Goal: Task Accomplishment & Management: Complete application form

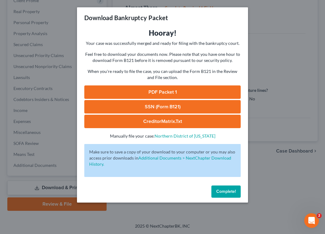
click at [228, 191] on span "Complete!" at bounding box center [226, 191] width 20 height 5
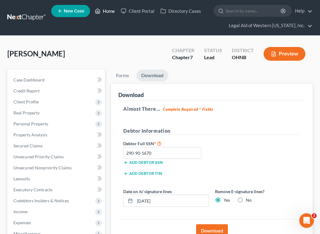
click at [109, 13] on link "Home" at bounding box center [105, 10] width 26 height 11
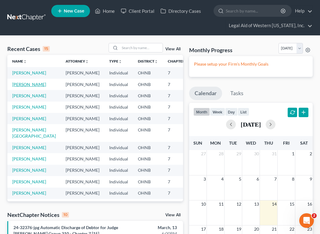
click at [19, 87] on link "[PERSON_NAME]" at bounding box center [29, 84] width 34 height 5
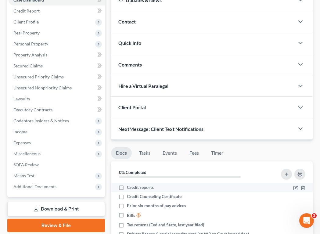
scroll to position [61, 0]
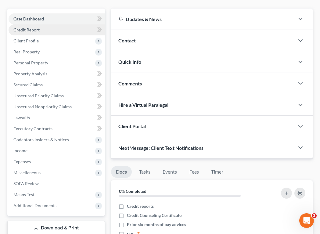
click at [46, 29] on link "Credit Report" at bounding box center [57, 29] width 96 height 11
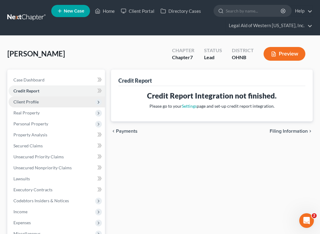
click at [50, 106] on span "Client Profile" at bounding box center [57, 101] width 96 height 11
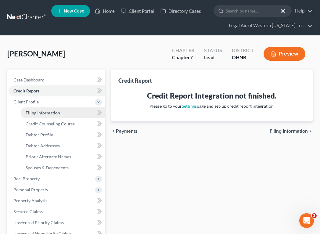
click at [53, 114] on span "Filing Information" at bounding box center [43, 112] width 35 height 5
select select "1"
select select "0"
select select "61"
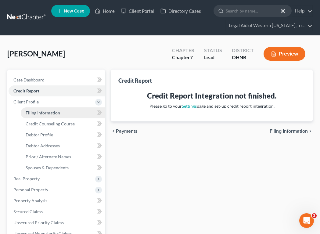
select select "3"
select select "36"
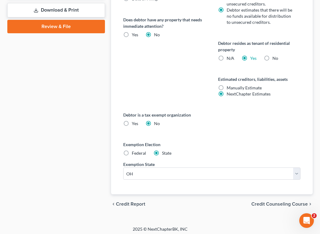
scroll to position [348, 0]
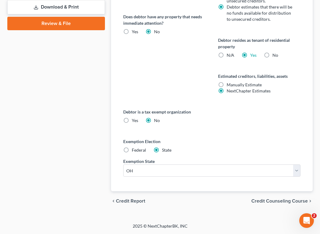
click at [261, 200] on span "Credit Counseling Course" at bounding box center [280, 201] width 56 height 5
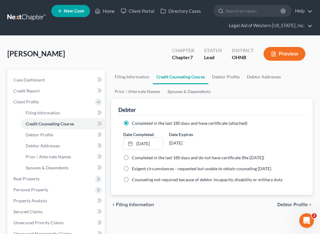
click at [286, 203] on span "Debtor Profile" at bounding box center [293, 204] width 31 height 5
select select "0"
select select "7"
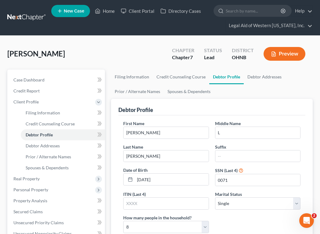
radio input "true"
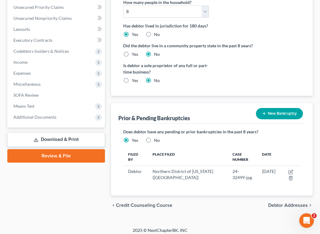
scroll to position [220, 0]
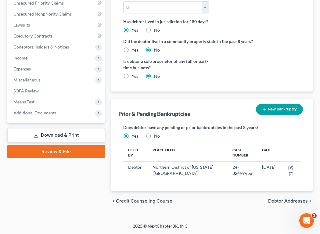
click at [285, 203] on span "Debtor Addresses" at bounding box center [288, 201] width 40 height 5
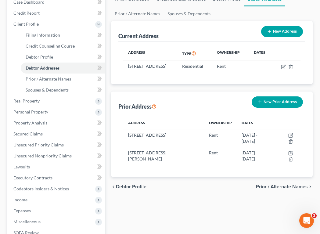
scroll to position [122, 0]
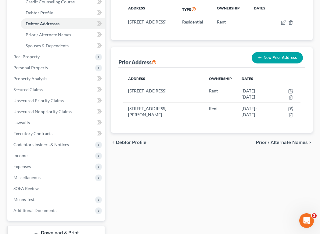
click at [286, 145] on span "Prior / Alternate Names" at bounding box center [282, 142] width 52 height 5
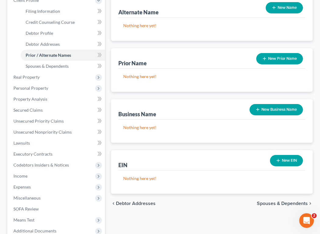
scroll to position [122, 0]
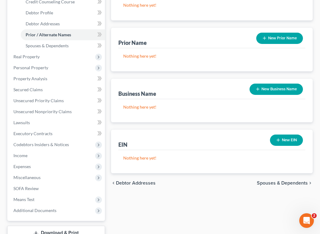
click at [289, 184] on span "Spouses & Dependents" at bounding box center [282, 183] width 51 height 5
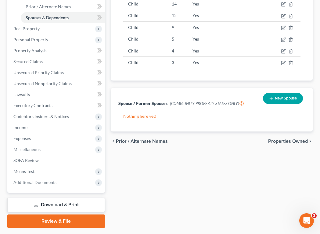
scroll to position [153, 0]
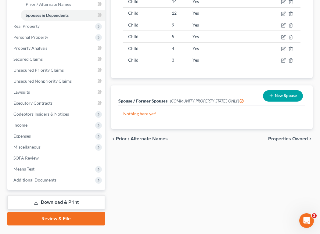
click at [287, 140] on span "Properties Owned" at bounding box center [288, 138] width 40 height 5
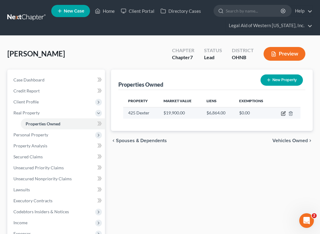
click at [283, 114] on icon "button" at bounding box center [283, 113] width 5 height 5
select select "36"
select select "0"
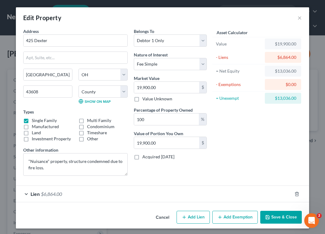
click at [234, 220] on button "Add Exemption" at bounding box center [234, 217] width 45 height 13
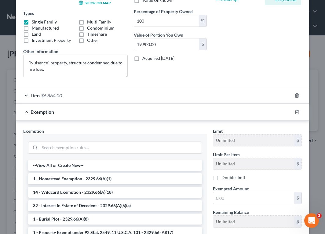
scroll to position [122, 0]
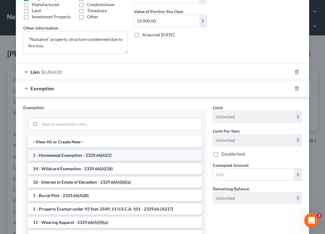
click at [136, 158] on li "1 - Homestead Exemption - 2329.66(A)(1)" at bounding box center [115, 155] width 174 height 11
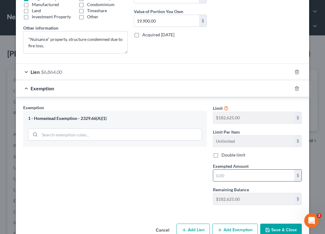
click at [227, 178] on input "text" at bounding box center [253, 176] width 81 height 12
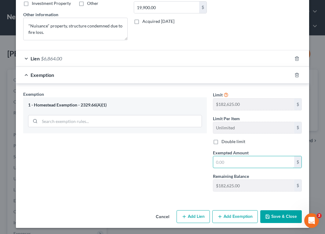
scroll to position [137, 0]
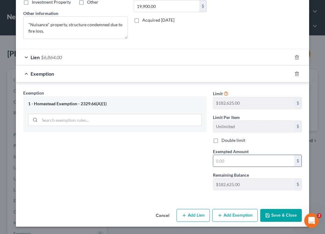
click at [218, 160] on input "text" at bounding box center [253, 161] width 81 height 12
type input "13,036"
click at [274, 216] on button "Save & Close" at bounding box center [281, 215] width 42 height 13
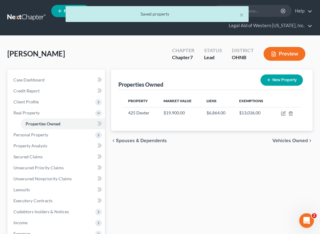
click at [292, 140] on span "Vehicles Owned" at bounding box center [290, 140] width 35 height 5
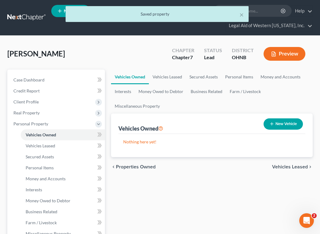
click at [293, 169] on span "Vehicles Leased" at bounding box center [290, 167] width 36 height 5
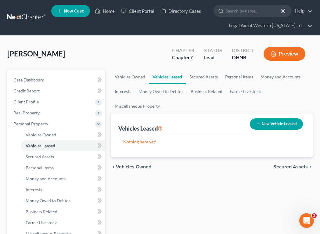
click at [293, 169] on span "Secured Assets" at bounding box center [291, 167] width 35 height 5
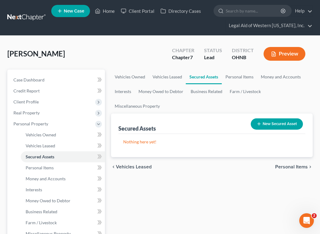
click at [293, 169] on span "Personal Items" at bounding box center [291, 167] width 33 height 5
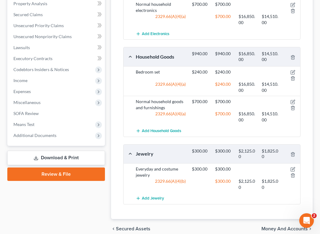
scroll to position [269, 0]
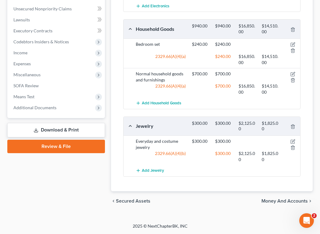
click at [290, 197] on div "chevron_left Secured Assets Money and Accounts chevron_right" at bounding box center [212, 201] width 202 height 20
click at [293, 200] on span "Money and Accounts" at bounding box center [285, 201] width 46 height 5
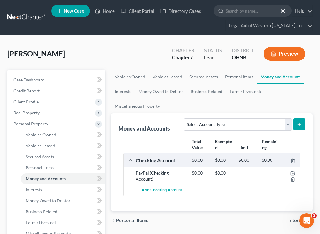
scroll to position [92, 0]
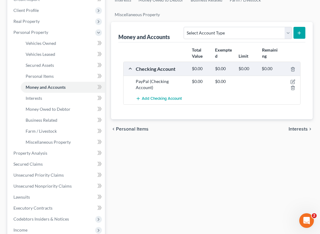
click at [304, 131] on span "Interests" at bounding box center [298, 129] width 19 height 5
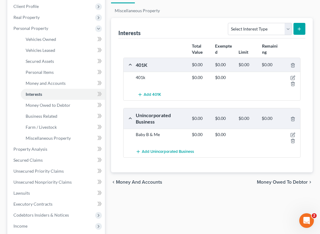
scroll to position [122, 0]
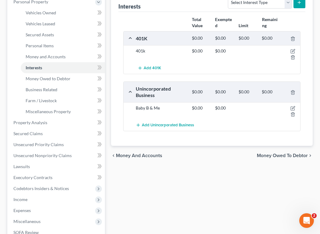
click at [291, 157] on span "Money Owed to Debtor" at bounding box center [282, 155] width 51 height 5
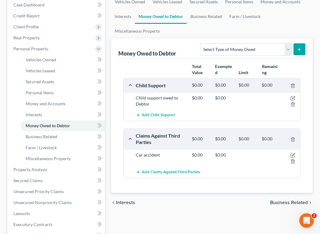
scroll to position [92, 0]
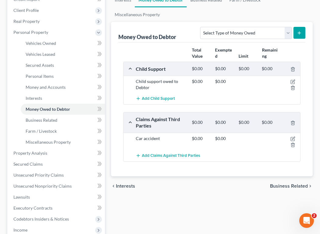
click at [292, 184] on span "Business Related" at bounding box center [289, 186] width 38 height 5
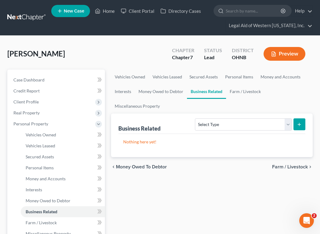
click at [292, 167] on span "Farm / Livestock" at bounding box center [290, 167] width 36 height 5
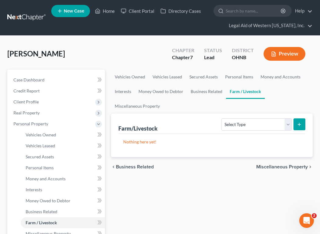
click at [292, 167] on span "Miscellaneous Property" at bounding box center [282, 167] width 52 height 5
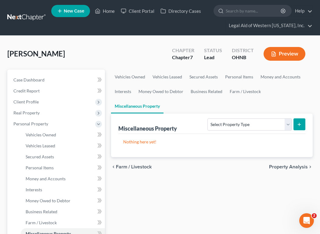
click at [292, 167] on span "Property Analysis" at bounding box center [288, 167] width 39 height 5
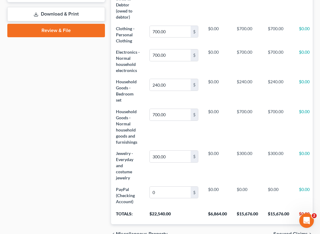
scroll to position [319, 0]
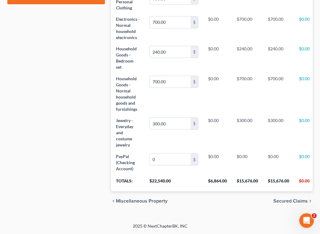
click at [293, 201] on span "Secured Claims" at bounding box center [291, 201] width 35 height 5
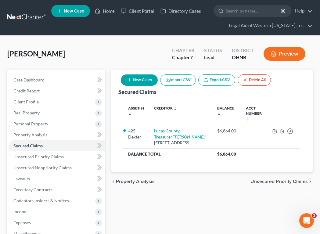
click at [292, 184] on span "Unsecured Priority Claims" at bounding box center [279, 181] width 57 height 5
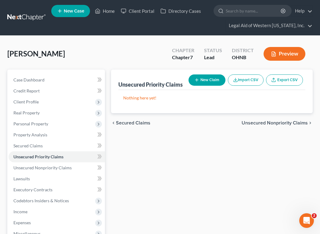
click at [285, 123] on span "Unsecured Nonpriority Claims" at bounding box center [275, 123] width 66 height 5
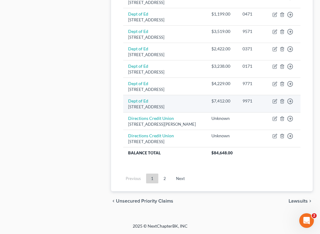
scroll to position [642, 0]
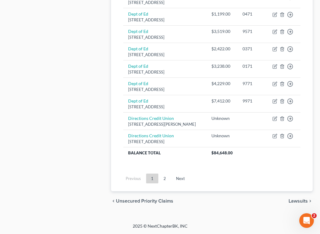
click at [296, 201] on span "Lawsuits" at bounding box center [298, 201] width 19 height 5
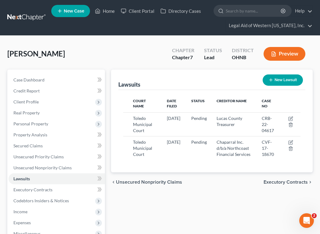
click at [295, 185] on span "Executory Contracts" at bounding box center [286, 182] width 44 height 5
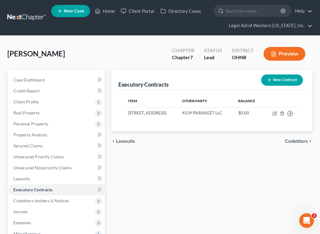
click at [297, 144] on span "Codebtors" at bounding box center [296, 141] width 23 height 5
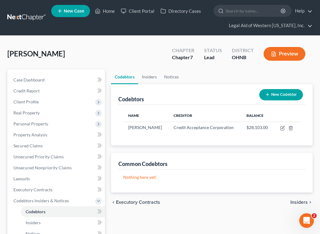
click at [298, 202] on span "Insiders" at bounding box center [299, 202] width 17 height 5
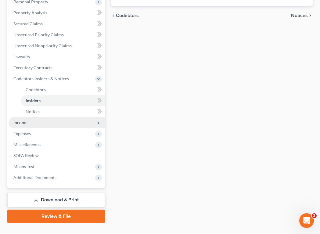
click at [43, 123] on span "Income" at bounding box center [57, 122] width 96 height 11
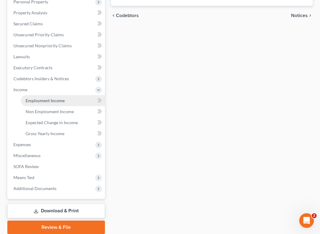
click at [53, 102] on span "Employment Income" at bounding box center [45, 100] width 39 height 5
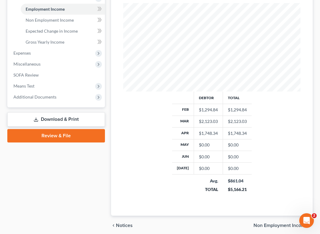
click at [156, 107] on div "Debtor Total Feb $1,294.84 $1,294.84 Mar $2,123.03 $2,123.03 Apr $1,748.34 $1,7…" at bounding box center [212, 146] width 190 height 109
click at [50, 9] on span "Employment Income" at bounding box center [45, 8] width 39 height 5
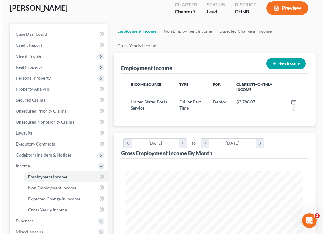
scroll to position [31, 0]
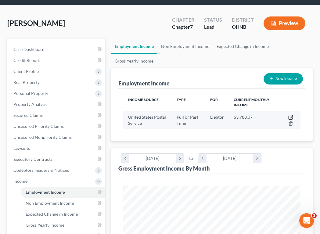
click at [290, 116] on icon "button" at bounding box center [291, 117] width 5 height 5
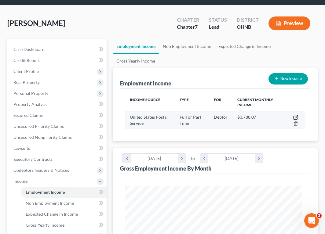
select select "0"
select select "2"
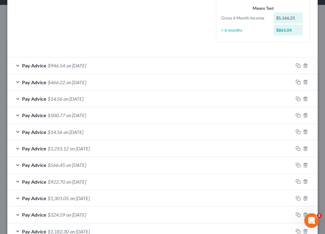
scroll to position [183, 0]
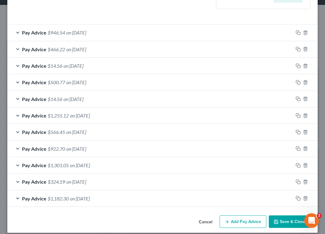
click at [247, 222] on button "Add Pay Advice" at bounding box center [243, 222] width 47 height 13
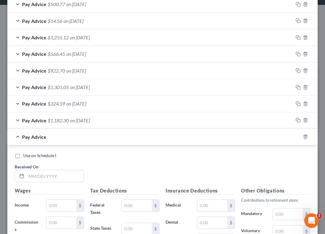
scroll to position [305, 0]
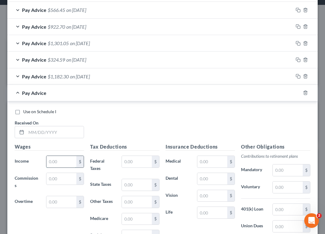
click at [58, 165] on input "text" at bounding box center [61, 162] width 30 height 12
type input "2,318.23"
click at [285, 169] on input "text" at bounding box center [288, 171] width 30 height 12
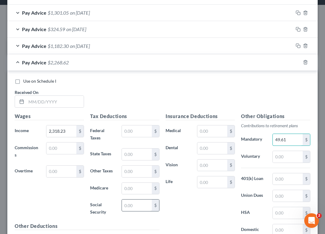
type input "49.61"
click at [140, 202] on input "text" at bounding box center [137, 206] width 30 height 12
type input "119.46"
click at [138, 189] on input "text" at bounding box center [137, 189] width 30 height 12
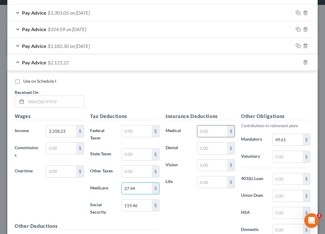
type input "27.94"
click at [206, 127] on input "text" at bounding box center [212, 131] width 30 height 12
type input "317.62"
click at [142, 153] on input "text" at bounding box center [137, 155] width 30 height 12
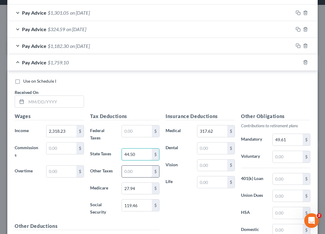
type input "44.50"
click at [133, 173] on input "4" at bounding box center [137, 172] width 30 height 12
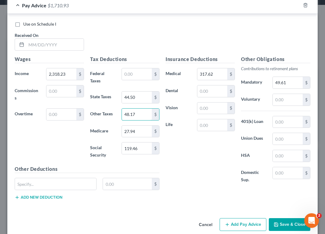
scroll to position [397, 0]
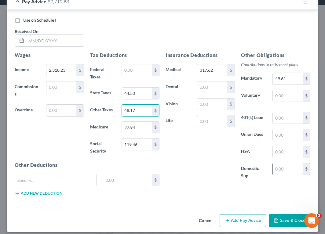
type input "48.17"
click at [274, 168] on input "text" at bounding box center [288, 169] width 30 height 12
type input "34.60"
click at [200, 87] on input "text" at bounding box center [212, 88] width 30 height 12
type input "6"
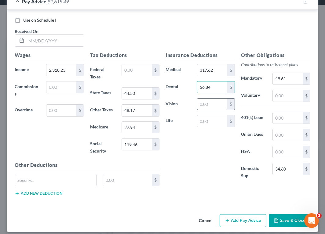
type input "56.84"
click at [208, 105] on input "text" at bounding box center [212, 105] width 30 height 12
type input "16.97"
click at [214, 119] on input "text" at bounding box center [212, 121] width 30 height 12
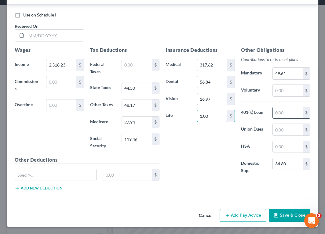
type input "1.00"
click at [289, 111] on input "text" at bounding box center [288, 113] width 30 height 12
type input "42.35"
click at [284, 129] on input "text" at bounding box center [288, 130] width 30 height 12
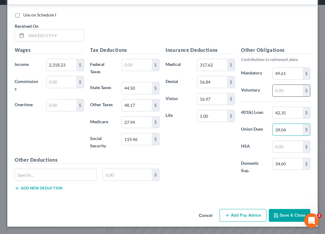
type input "39.04"
click at [290, 94] on input "text" at bounding box center [288, 91] width 30 height 12
type input "66.37"
click at [144, 121] on input "27.94" at bounding box center [137, 123] width 30 height 12
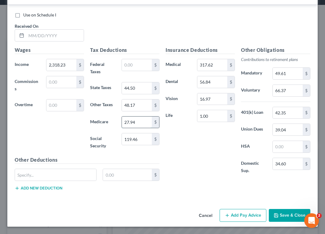
click at [139, 122] on input "27.94" at bounding box center [137, 123] width 30 height 12
click at [135, 123] on input "27.94" at bounding box center [137, 123] width 30 height 12
type input "27.97"
click at [138, 140] on input "119.46" at bounding box center [137, 139] width 30 height 12
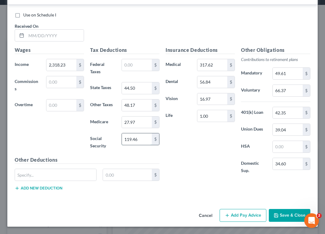
click at [139, 140] on input "119.46" at bounding box center [137, 139] width 30 height 12
click at [139, 139] on input "119.46" at bounding box center [137, 139] width 30 height 12
type input "119.61"
click at [249, 215] on button "Add Pay Advice" at bounding box center [243, 215] width 47 height 13
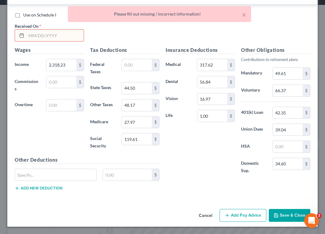
click at [44, 33] on input "text" at bounding box center [54, 36] width 57 height 12
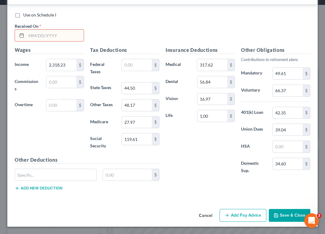
click at [43, 35] on input "text" at bounding box center [54, 36] width 57 height 12
type input "[DATE]"
click at [242, 214] on button "Add Pay Advice" at bounding box center [243, 215] width 47 height 13
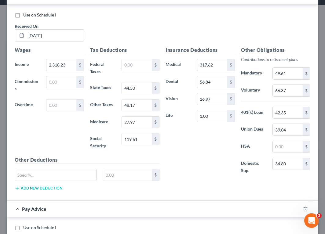
drag, startPoint x: 181, startPoint y: 192, endPoint x: 89, endPoint y: 189, distance: 91.4
click at [181, 192] on div "Insurance Deductions Medical 317.62 $ Dental 56.84 $ Vision 16.97 $ Life 1.00 $…" at bounding box center [237, 120] width 151 height 149
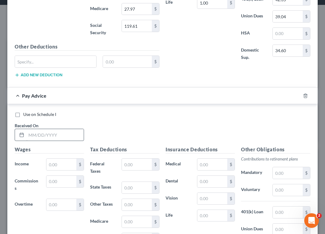
scroll to position [524, 0]
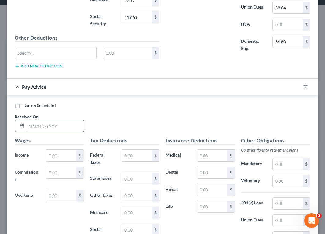
click at [38, 126] on input "text" at bounding box center [54, 126] width 57 height 12
type input "[DATE]"
click at [52, 155] on input "text" at bounding box center [61, 156] width 30 height 12
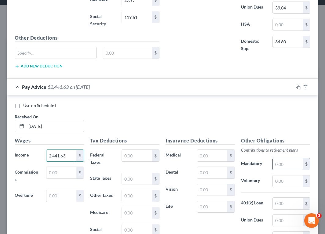
type input "2,441.63"
click at [275, 163] on input "text" at bounding box center [288, 164] width 30 height 12
type input "63.16"
click at [127, 229] on input "text" at bounding box center [137, 230] width 30 height 12
type input "127.11"
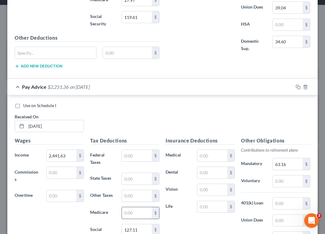
click at [143, 209] on input "text" at bounding box center [137, 213] width 30 height 12
type input "29.73"
click at [204, 157] on input "text" at bounding box center [212, 156] width 30 height 12
type input "317.62"
click at [126, 179] on input "text" at bounding box center [137, 179] width 30 height 12
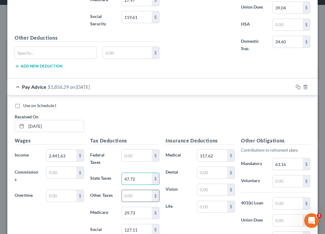
type input "47.72"
click at [128, 198] on input "text" at bounding box center [137, 196] width 30 height 12
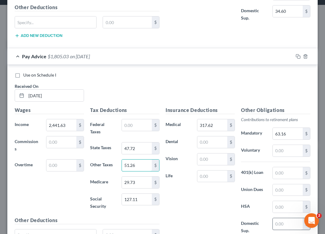
type input "51.26"
click at [279, 225] on input "text" at bounding box center [288, 224] width 30 height 12
type input "34.60"
click at [204, 141] on input "text" at bounding box center [212, 142] width 30 height 12
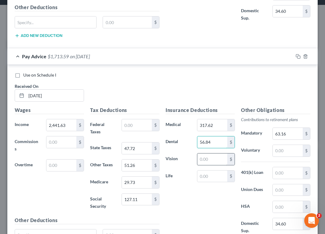
type input "56.84"
click at [203, 162] on input "text" at bounding box center [212, 160] width 30 height 12
type input "16.97"
click at [215, 180] on input "text" at bounding box center [212, 177] width 30 height 12
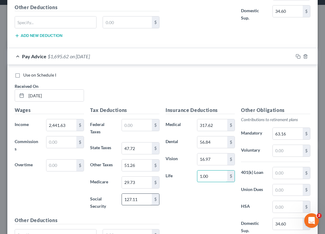
type input "1.00"
click at [141, 199] on input "127.11" at bounding box center [137, 200] width 30 height 12
type input "127.25"
click at [140, 183] on input "29.73" at bounding box center [137, 183] width 30 height 12
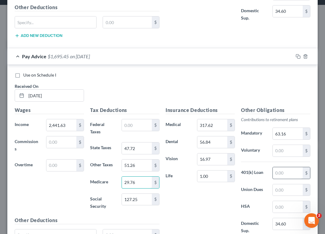
type input "29.76"
click at [290, 178] on input "text" at bounding box center [288, 173] width 30 height 12
type input "42.35"
click at [281, 150] on input "text" at bounding box center [288, 151] width 30 height 12
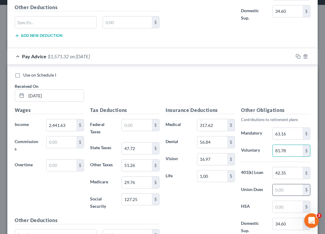
type input "81.78"
click at [283, 189] on input "text" at bounding box center [288, 190] width 30 height 12
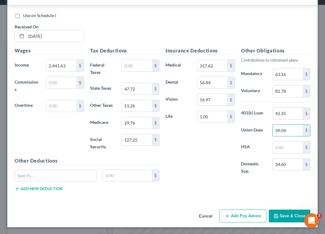
scroll to position [615, 0]
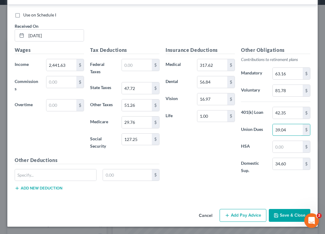
type input "39.04"
click at [234, 214] on button "Add Pay Advice" at bounding box center [243, 215] width 47 height 13
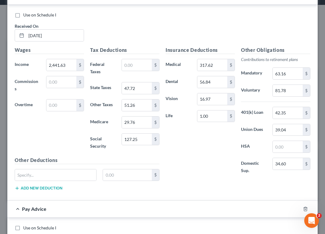
click at [190, 23] on div "Use on Schedule I Received On * [DATE]" at bounding box center [163, 29] width 302 height 35
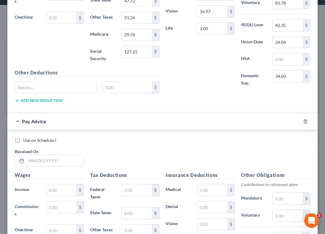
scroll to position [737, 0]
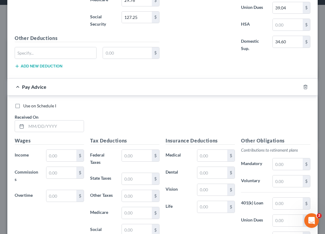
click at [117, 119] on div "Use on Schedule I Received On *" at bounding box center [163, 120] width 302 height 35
click at [49, 129] on input "text" at bounding box center [54, 127] width 57 height 12
click at [256, 110] on div "Use on Schedule I Received On *" at bounding box center [163, 120] width 302 height 35
click at [59, 128] on input "text" at bounding box center [54, 127] width 57 height 12
type input "[DATE]"
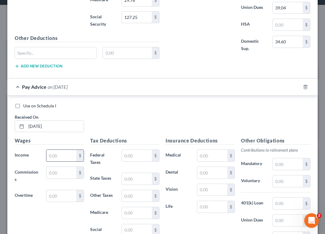
click at [58, 156] on input "text" at bounding box center [61, 156] width 30 height 12
type input "3,229.30"
click at [284, 163] on input "text" at bounding box center [288, 164] width 30 height 12
type input "84.48"
click at [125, 229] on input "text" at bounding box center [137, 230] width 30 height 12
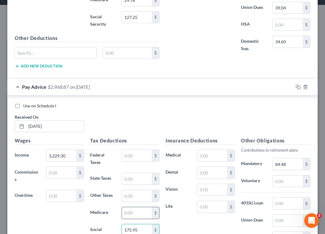
type input "175.95"
click at [132, 211] on input "text" at bounding box center [137, 213] width 30 height 12
type input "41.15"
drag, startPoint x: 211, startPoint y: 156, endPoint x: 17, endPoint y: 156, distance: 193.9
click at [211, 156] on input "text" at bounding box center [212, 156] width 30 height 12
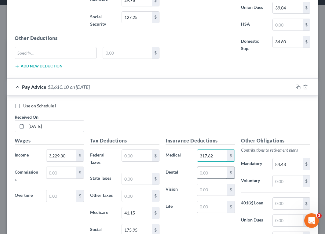
type input "317.62"
click at [212, 172] on input "text" at bounding box center [212, 173] width 30 height 12
type input "56.84"
click at [204, 190] on input "text" at bounding box center [212, 190] width 30 height 12
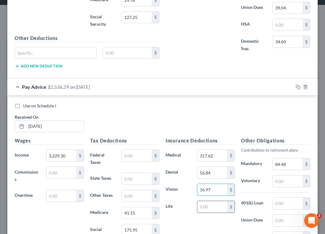
type input "16.97"
click at [214, 209] on input "text" at bounding box center [212, 207] width 30 height 12
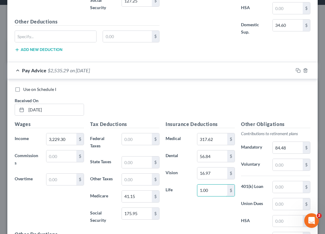
scroll to position [768, 0]
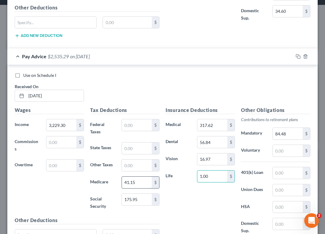
type input "1.00"
click at [138, 180] on input "41.15" at bounding box center [137, 183] width 30 height 12
type input "41.18"
click at [142, 201] on input "175.95" at bounding box center [137, 200] width 30 height 12
type input "176.09"
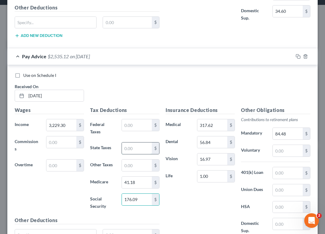
click at [140, 145] on input "text" at bounding box center [137, 149] width 30 height 12
type input "70.55"
click at [135, 167] on input "text" at bounding box center [137, 166] width 30 height 12
type input "70.95"
click at [291, 226] on input "text" at bounding box center [288, 224] width 30 height 12
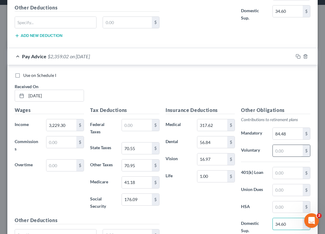
type input "34.60"
click at [276, 153] on input "text" at bounding box center [288, 151] width 30 height 12
type input "106"
click at [285, 191] on input "text" at bounding box center [288, 190] width 30 height 12
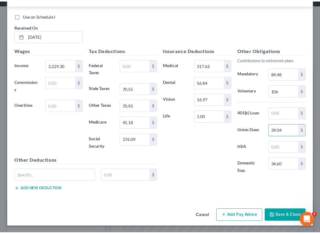
scroll to position [828, 0]
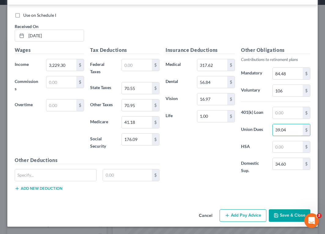
type input "39.04"
click at [280, 215] on button "Save & Close" at bounding box center [290, 215] width 42 height 13
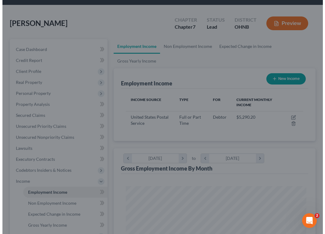
scroll to position [305257, 305156]
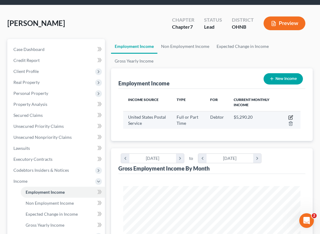
click at [292, 116] on icon "button" at bounding box center [291, 117] width 5 height 5
select select "0"
select select "2"
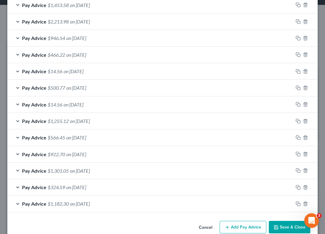
scroll to position [239, 0]
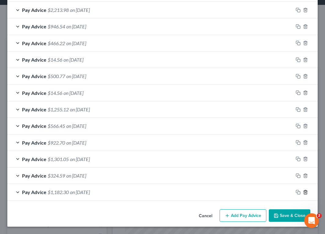
click at [306, 192] on line "button" at bounding box center [306, 192] width 0 height 1
click at [305, 193] on line "button" at bounding box center [305, 192] width 0 height 1
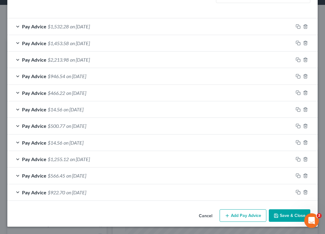
scroll to position [189, 0]
click at [305, 193] on line "button" at bounding box center [305, 192] width 0 height 1
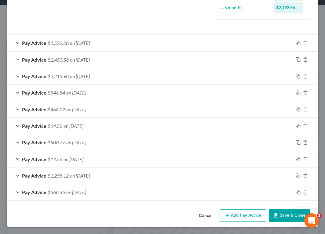
scroll to position [173, 0]
click at [239, 215] on button "Add Pay Advice" at bounding box center [243, 215] width 47 height 13
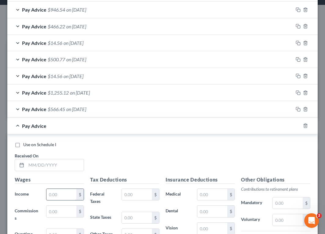
scroll to position [264, 0]
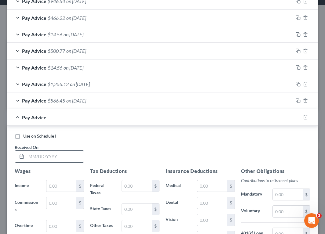
click at [46, 158] on input "text" at bounding box center [54, 157] width 57 height 12
type input "[DATE]"
click at [56, 189] on input "text" at bounding box center [61, 186] width 30 height 12
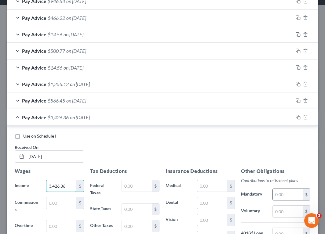
type input "3,426.36"
click at [281, 195] on input "text" at bounding box center [288, 195] width 30 height 12
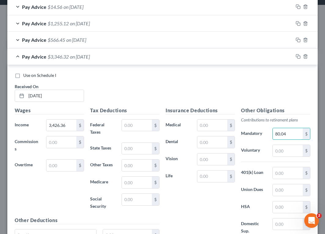
scroll to position [325, 0]
type input "80.04"
click at [123, 205] on input "text" at bounding box center [137, 200] width 30 height 12
type input "188.17"
click at [126, 184] on input "text" at bounding box center [137, 182] width 30 height 12
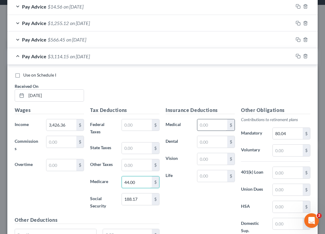
type input "44.00"
click at [197, 128] on input "text" at bounding box center [212, 125] width 30 height 12
type input "317.62"
click at [205, 142] on input "text" at bounding box center [212, 142] width 30 height 12
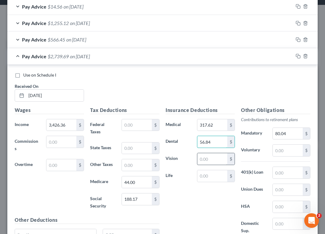
type input "56.84"
click at [209, 159] on input "text" at bounding box center [212, 159] width 30 height 12
type input "16.97"
click at [198, 174] on input "text" at bounding box center [212, 176] width 30 height 12
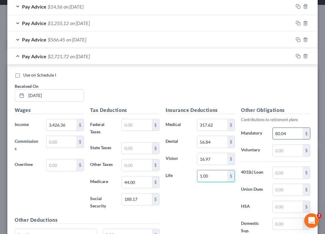
type input "1.00"
click at [286, 135] on input "80.04" at bounding box center [288, 134] width 30 height 12
click at [138, 150] on input "text" at bounding box center [137, 149] width 30 height 12
type input "76.60"
click at [142, 161] on input "text" at bounding box center [137, 165] width 30 height 12
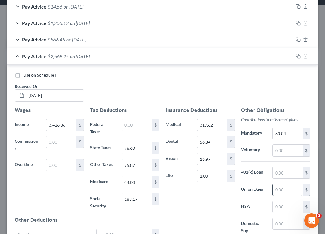
type input "75.87"
click at [278, 193] on input "text" at bounding box center [288, 190] width 30 height 12
type input "39.04"
click at [289, 227] on input "text" at bounding box center [288, 224] width 30 height 12
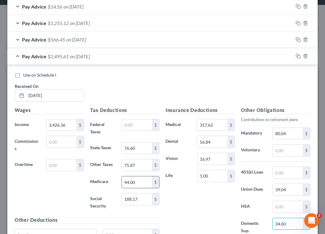
type input "34.60"
click at [144, 181] on input "44.00" at bounding box center [137, 182] width 30 height 12
type input "44.04"
type input "188.31"
click at [278, 150] on input "text" at bounding box center [288, 151] width 30 height 12
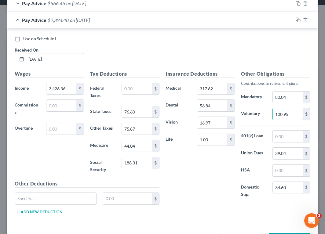
scroll to position [385, 0]
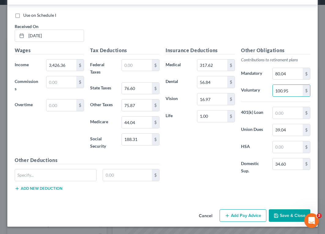
type input "100.95"
click at [239, 213] on button "Add Pay Advice" at bounding box center [243, 215] width 47 height 13
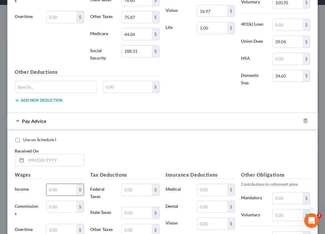
scroll to position [477, 0]
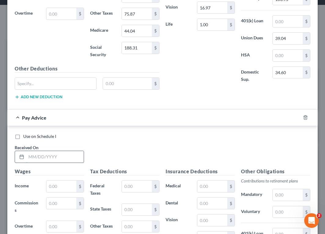
click at [39, 157] on input "text" at bounding box center [54, 157] width 57 height 12
type input "[DATE]"
click at [62, 186] on input "text" at bounding box center [61, 187] width 30 height 12
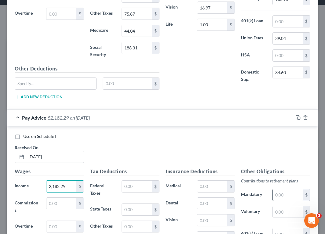
type input "2,182.29"
click at [275, 196] on input "text" at bounding box center [288, 195] width 30 height 12
click at [132, 186] on input "text" at bounding box center [137, 187] width 30 height 12
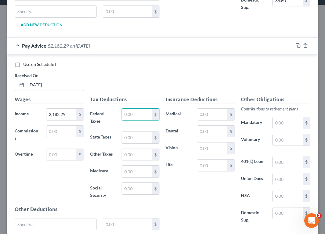
scroll to position [569, 0]
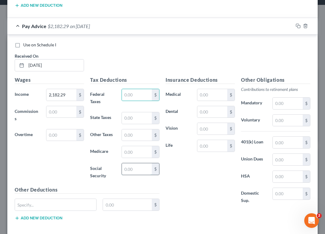
click at [126, 170] on input "text" at bounding box center [137, 169] width 30 height 12
type input "111.03"
click at [135, 154] on input "text" at bounding box center [137, 152] width 30 height 12
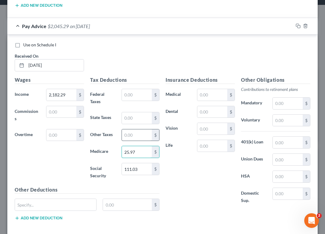
type input "25.97"
click at [137, 134] on input "text" at bounding box center [137, 135] width 30 height 12
type input "44.77"
click at [133, 121] on input "text" at bounding box center [137, 118] width 30 height 12
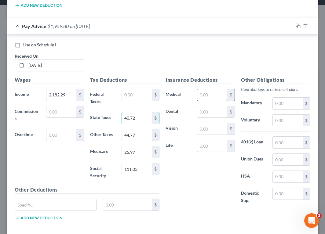
type input "40.72"
click at [211, 91] on input "text" at bounding box center [212, 95] width 30 height 12
type input "317.62"
type input "56.84"
type input "16.97"
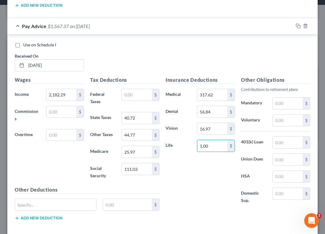
type input "1.00"
type input "68.36"
type input "39.04"
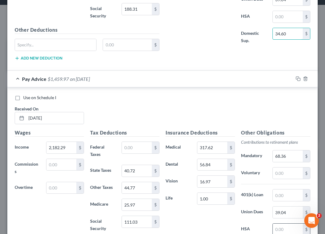
scroll to position [598, 0]
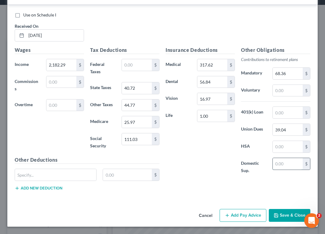
click at [282, 166] on input "text" at bounding box center [288, 164] width 30 height 12
paste input "34.60"
type input "34.60"
click at [144, 140] on input "111.03" at bounding box center [137, 139] width 30 height 12
type input "111.16"
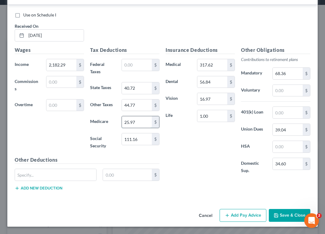
click at [138, 122] on input "25.97" at bounding box center [137, 122] width 30 height 12
type input "26.00"
click at [284, 89] on input "text" at bounding box center [288, 91] width 30 height 12
type input "56.61"
click at [287, 216] on button "Save & Close" at bounding box center [290, 215] width 42 height 13
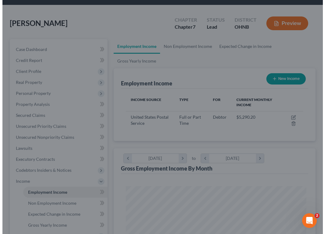
scroll to position [305257, 305156]
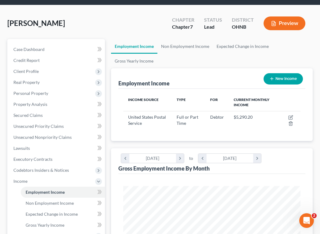
click at [152, 23] on div "[PERSON_NAME] Upgraded Chapter Chapter 7 Status Lead District [GEOGRAPHIC_DATA]…" at bounding box center [160, 26] width 306 height 27
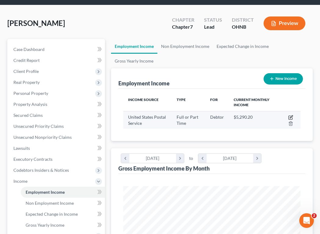
click at [290, 117] on icon "button" at bounding box center [291, 117] width 5 height 5
select select "0"
select select "2"
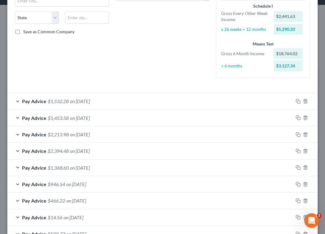
scroll to position [206, 0]
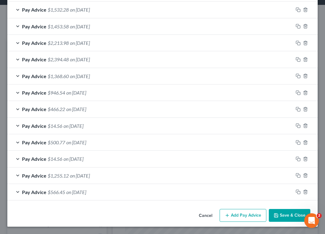
click at [246, 216] on button "Add Pay Advice" at bounding box center [243, 215] width 47 height 13
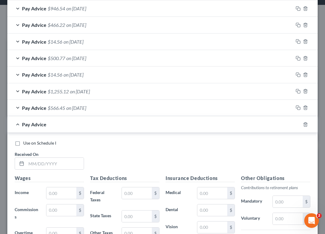
scroll to position [298, 0]
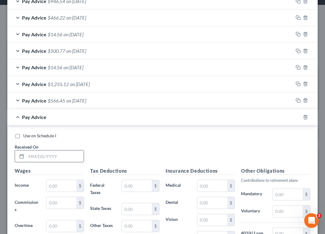
click at [62, 157] on input "text" at bounding box center [54, 157] width 57 height 12
type input "[DATE]"
